Goal: Information Seeking & Learning: Learn about a topic

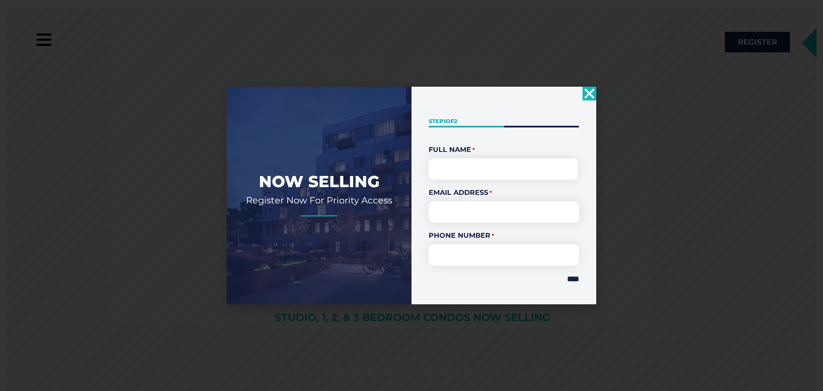
click at [593, 94] on icon "Close" at bounding box center [590, 94] width 14 height 14
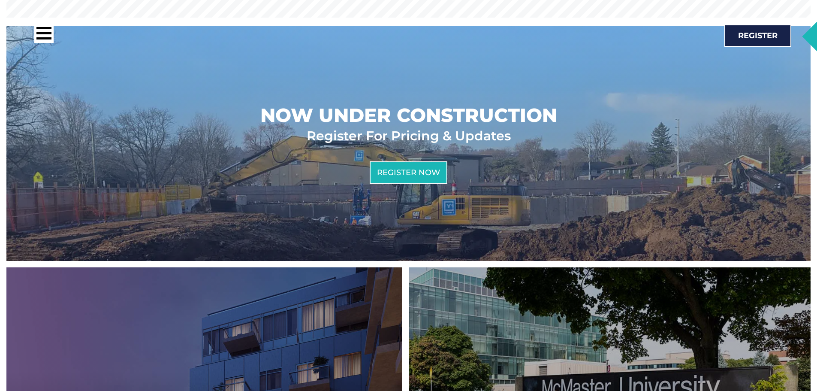
scroll to position [386, 0]
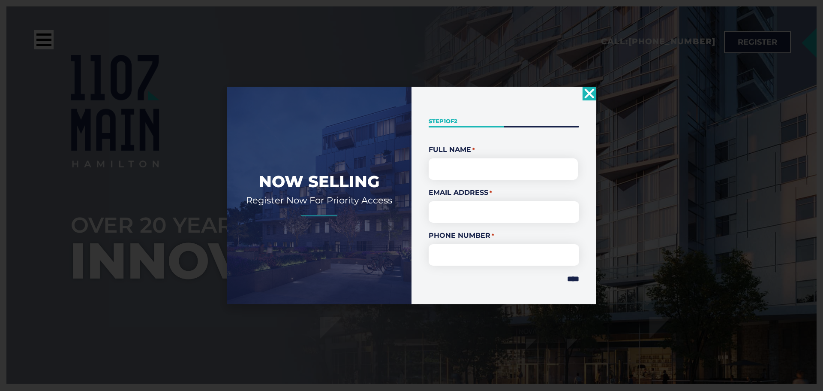
click at [592, 94] on use "Close" at bounding box center [590, 93] width 10 height 10
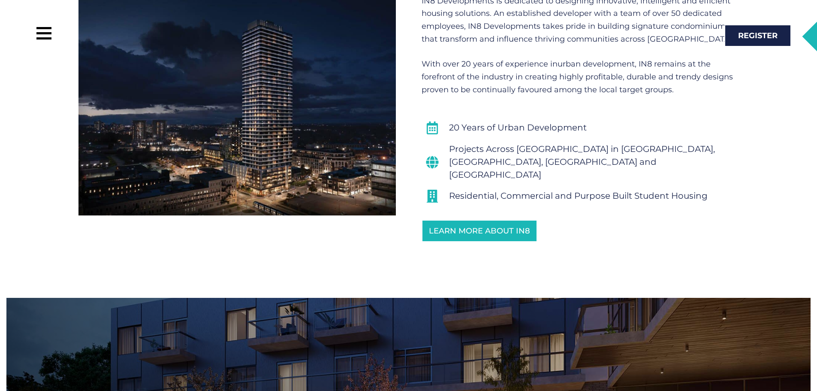
scroll to position [557, 0]
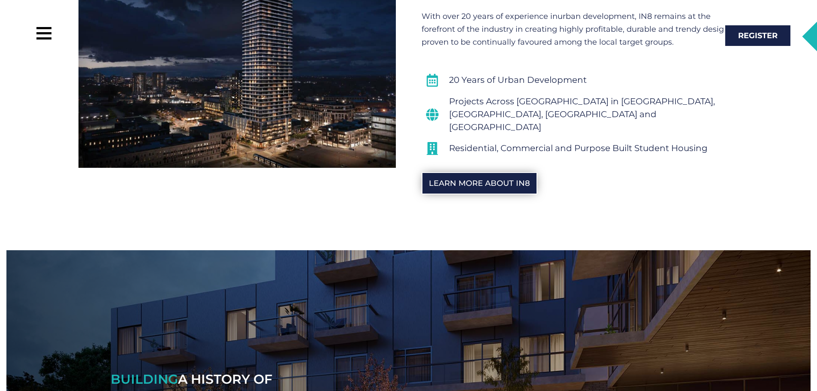
click at [496, 179] on span "Learn More About IN8" at bounding box center [479, 183] width 101 height 8
